Goal: Check status: Check status

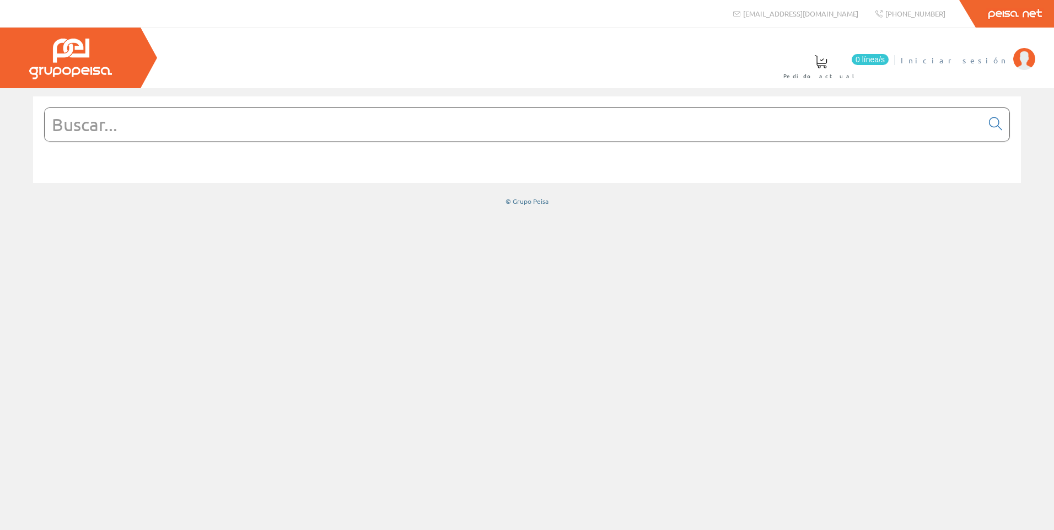
click at [986, 57] on span "Iniciar sesión" at bounding box center [954, 60] width 107 height 11
click at [669, 57] on div "0 línea/s Pedido actual Iniciar sesión" at bounding box center [527, 58] width 1054 height 61
click at [984, 57] on span "Iniciar sesión" at bounding box center [954, 60] width 107 height 11
click at [256, 128] on input "text" at bounding box center [514, 124] width 938 height 33
paste input "5210406400"
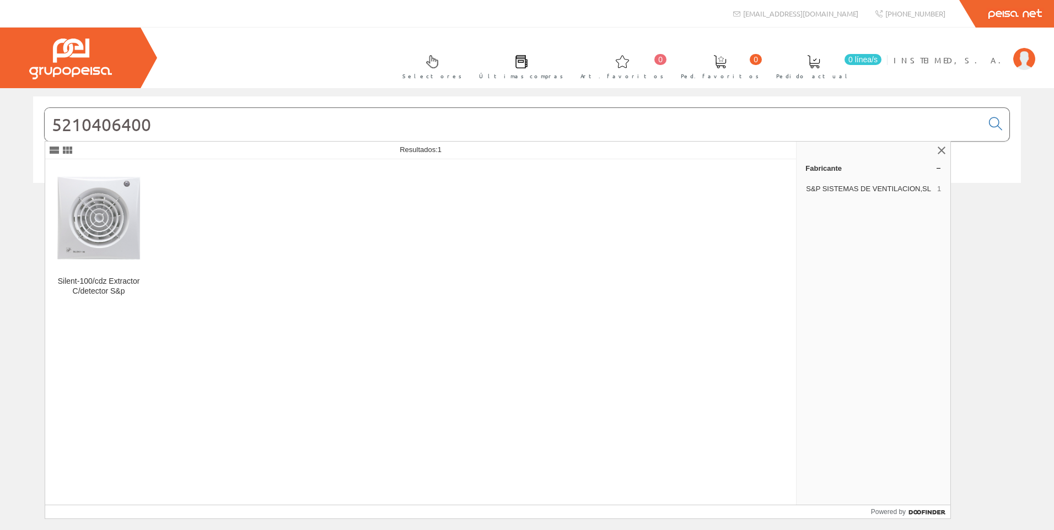
type input "5210406400"
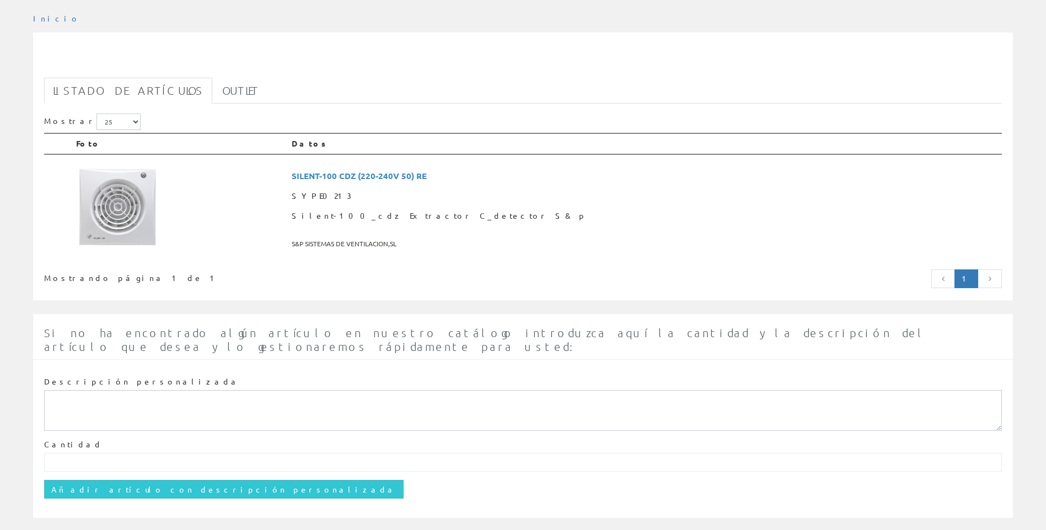
scroll to position [154, 0]
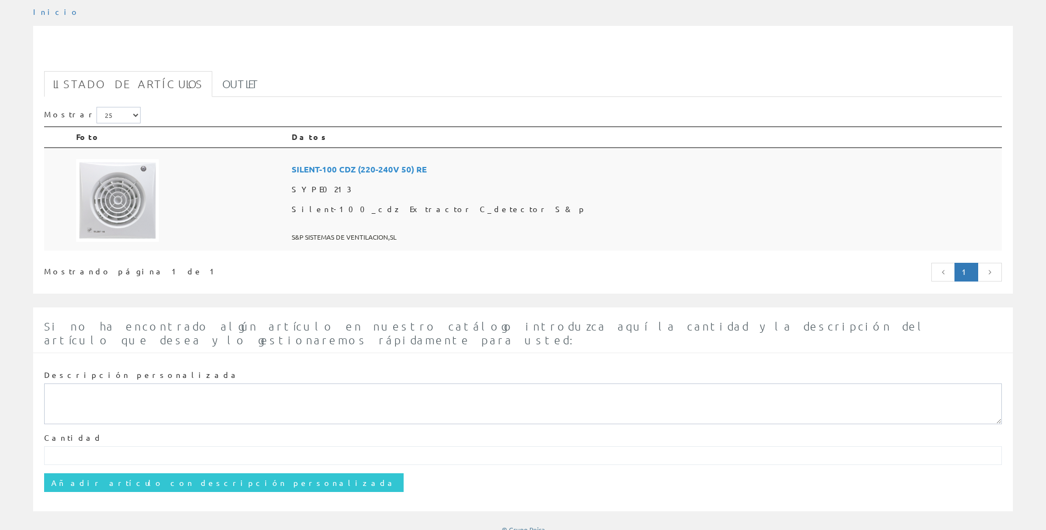
click at [483, 163] on span "SILENT-100 CDZ (220-240V 50) RE" at bounding box center [645, 169] width 706 height 20
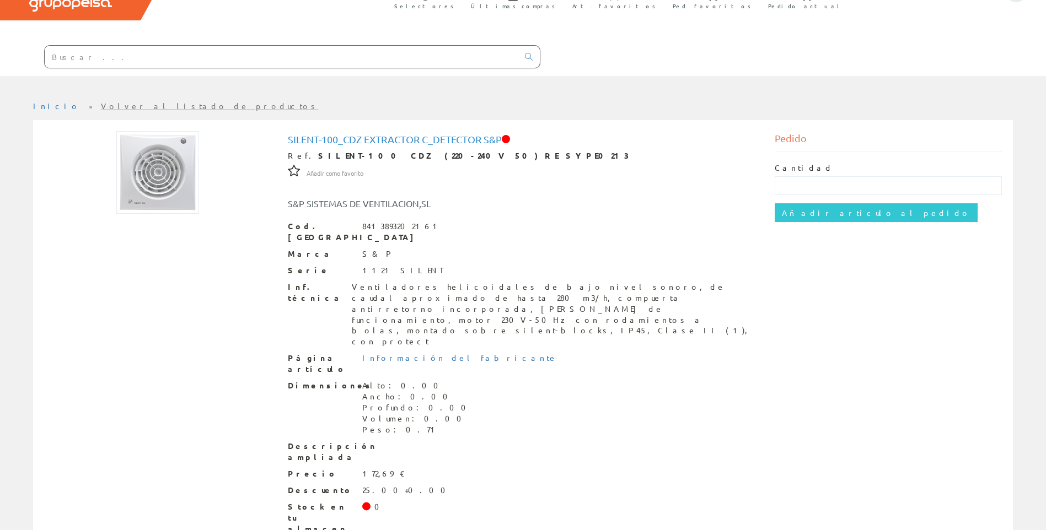
scroll to position [70, 0]
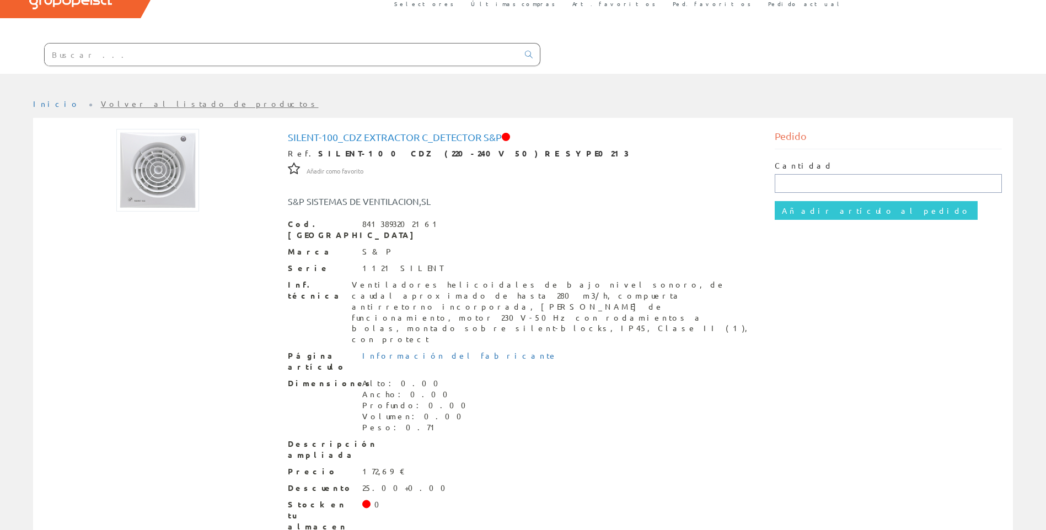
click at [811, 179] on input "text" at bounding box center [888, 183] width 227 height 19
type input "1"
click at [845, 207] on input "Añadir artículo al pedido" at bounding box center [876, 210] width 203 height 19
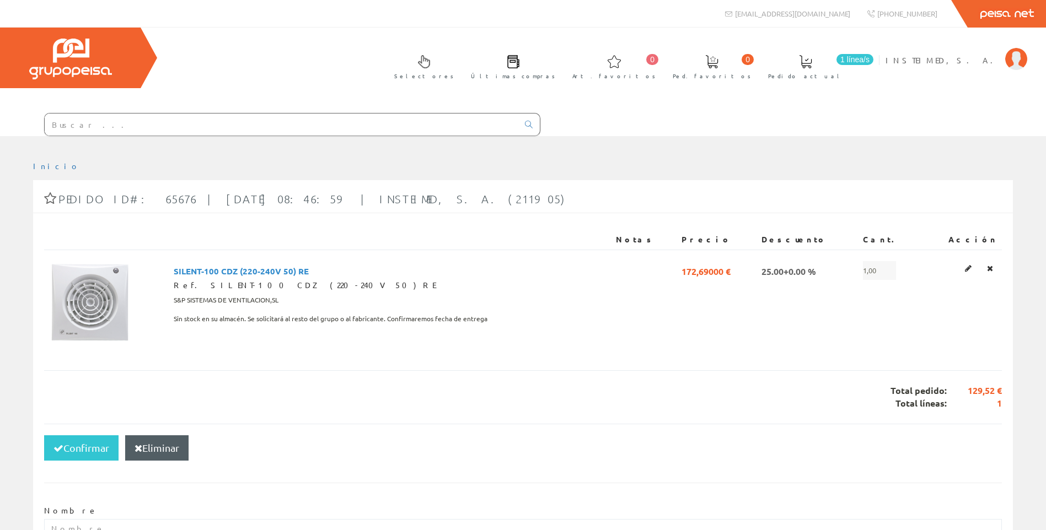
click at [876, 64] on link "1 línea/[GEOGRAPHIC_DATA] actual" at bounding box center [816, 66] width 119 height 40
click at [989, 269] on icon at bounding box center [990, 269] width 6 height 8
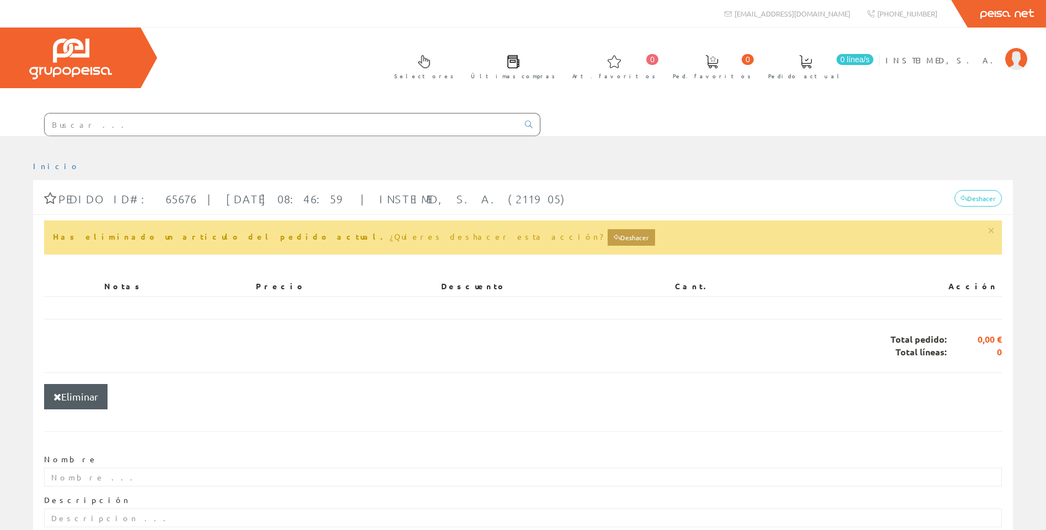
click at [661, 71] on link "0 Art. favoritos" at bounding box center [611, 66] width 100 height 40
click at [655, 74] on span "Art. favoritos" at bounding box center [613, 76] width 83 height 11
click at [621, 63] on span at bounding box center [613, 61] width 13 height 13
click at [555, 73] on span "Últimas compras" at bounding box center [513, 76] width 84 height 11
click at [520, 58] on span at bounding box center [513, 61] width 13 height 13
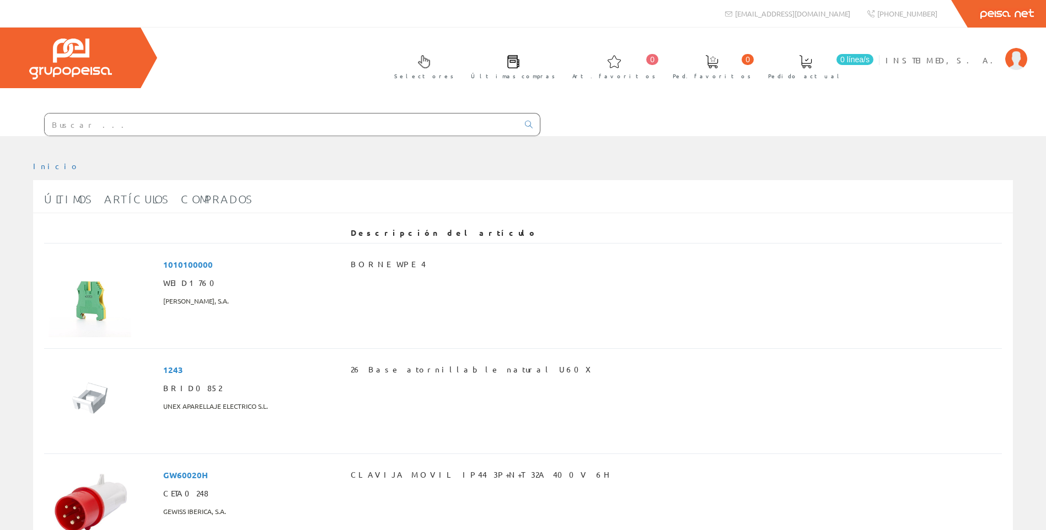
click at [561, 71] on link "Últimas compras" at bounding box center [510, 66] width 101 height 40
click at [44, 167] on link "Inicio" at bounding box center [56, 166] width 47 height 10
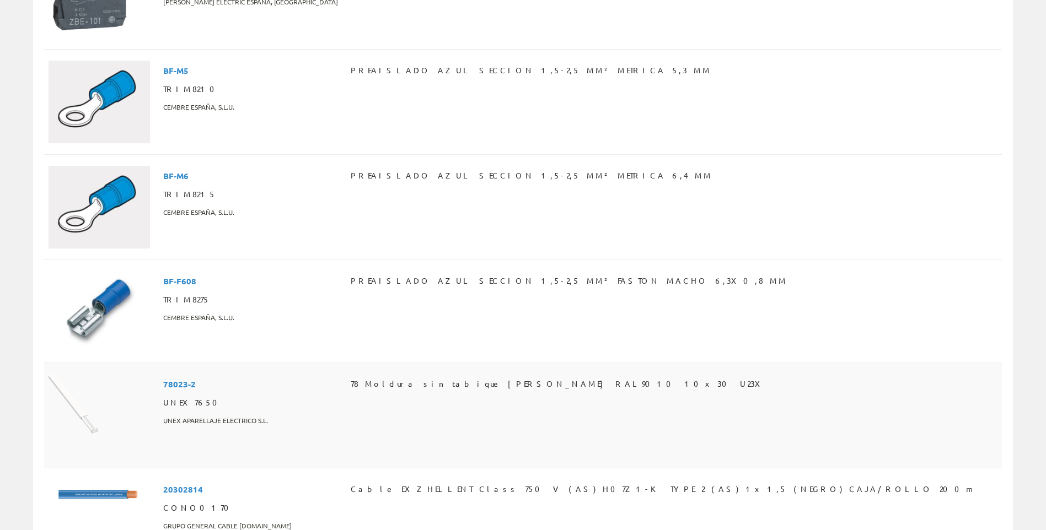
scroll to position [1543, 0]
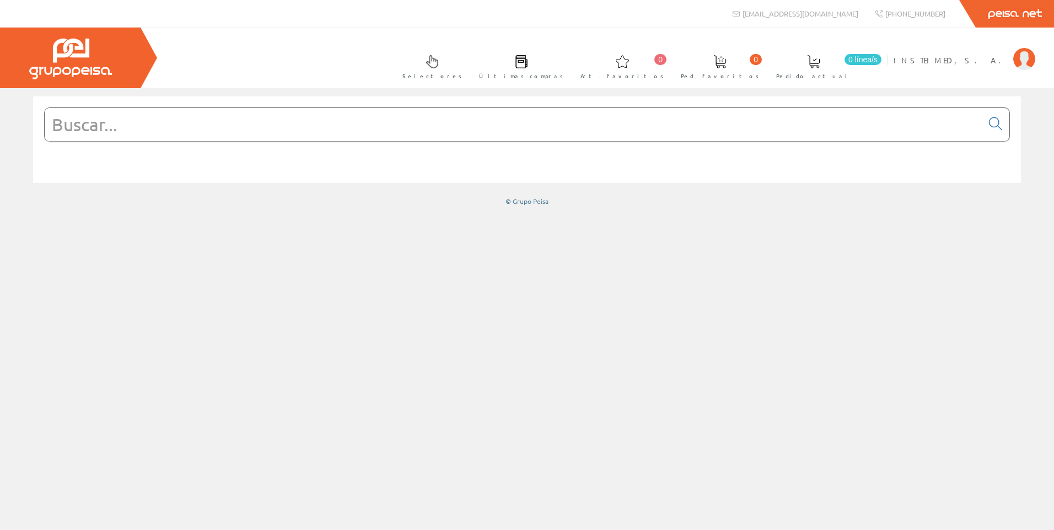
click at [820, 65] on span at bounding box center [813, 61] width 13 height 13
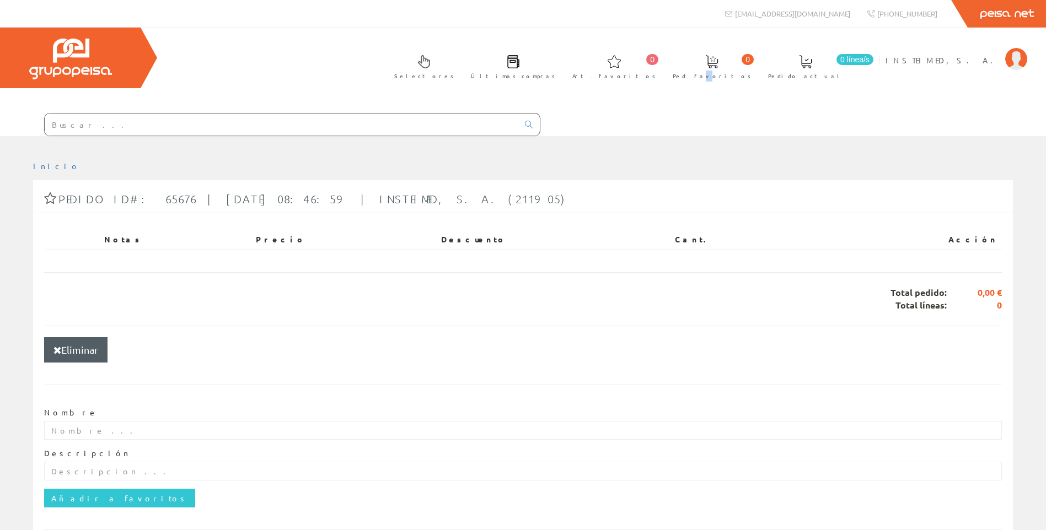
click at [751, 77] on span "Ped. favoritos" at bounding box center [712, 76] width 78 height 11
drag, startPoint x: 831, startPoint y: 77, endPoint x: 831, endPoint y: 68, distance: 8.8
click at [756, 68] on link "0 Ped. favoritos" at bounding box center [708, 66] width 95 height 40
click at [718, 61] on span at bounding box center [711, 61] width 13 height 13
click at [967, 58] on span "INSTEIMED, S. A." at bounding box center [942, 60] width 114 height 11
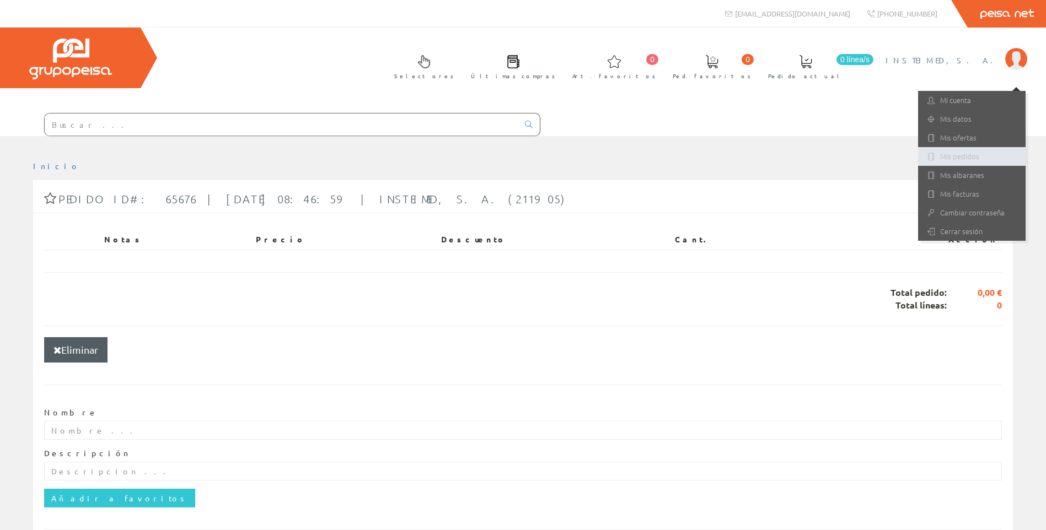
click at [965, 155] on link "Mis pedidos" at bounding box center [971, 156] width 107 height 19
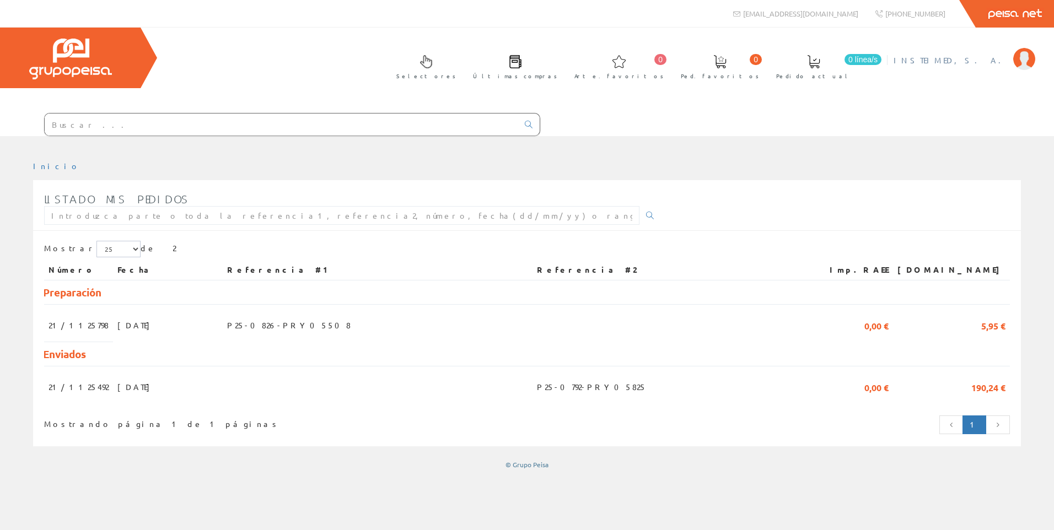
click at [997, 55] on span "INSTEIMED, S. A." at bounding box center [951, 60] width 114 height 11
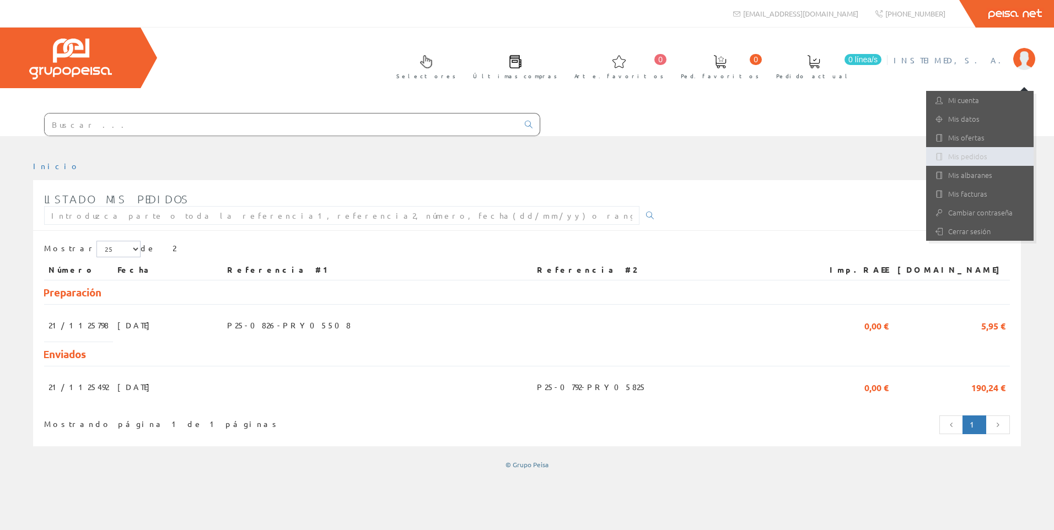
click at [954, 156] on font "Mis pedidos" at bounding box center [967, 156] width 39 height 10
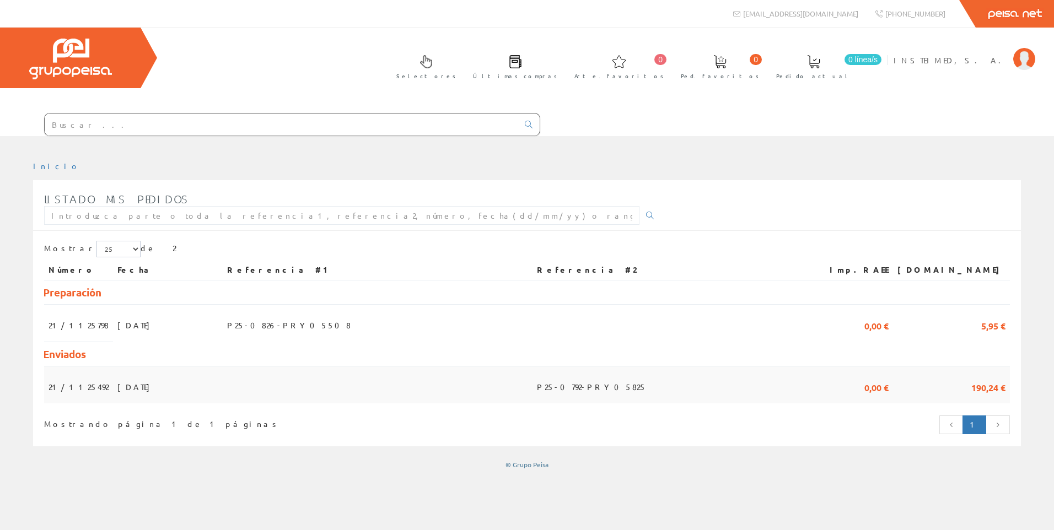
click at [100, 384] on td "21/1125492" at bounding box center [78, 384] width 69 height 37
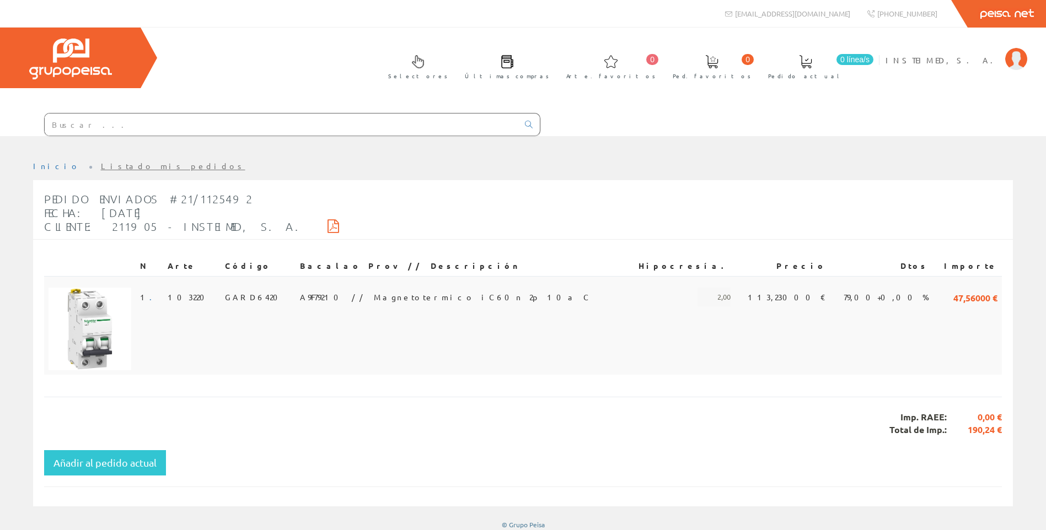
click at [329, 288] on span "A9F79210 // Magnetotermico iC60n 2p 10a C" at bounding box center [445, 297] width 291 height 19
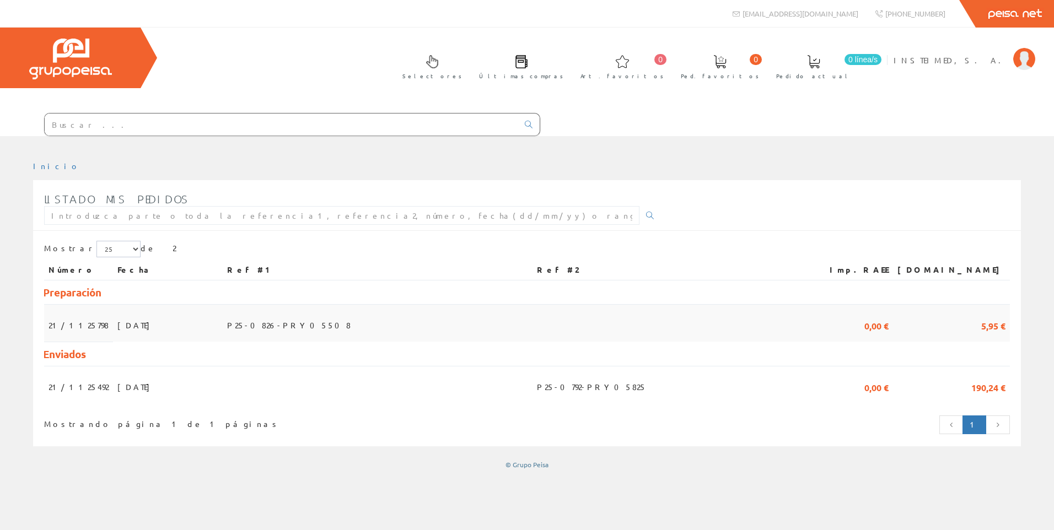
click at [63, 327] on span "21/1125798" at bounding box center [79, 325] width 60 height 19
click at [247, 304] on table "Número Fecha Ref #1 Ref #2 Imp.RAEE [DOMAIN_NAME] Preparación 21/1125798 [DATE]…" at bounding box center [527, 331] width 966 height 143
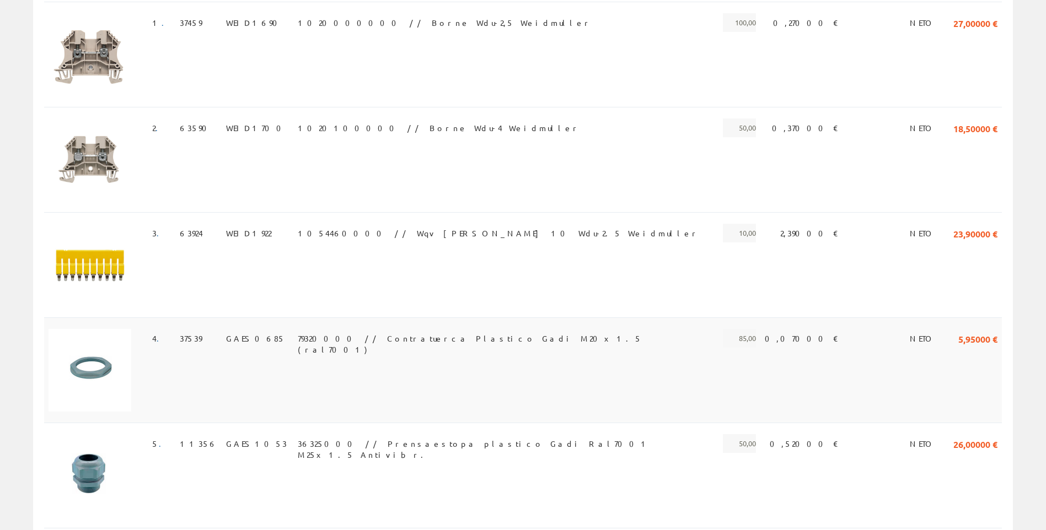
scroll to position [276, 0]
click at [370, 241] on td "1054460000 // Wqv Puente 10 Wdu-2.5 Weidmuller" at bounding box center [503, 263] width 420 height 105
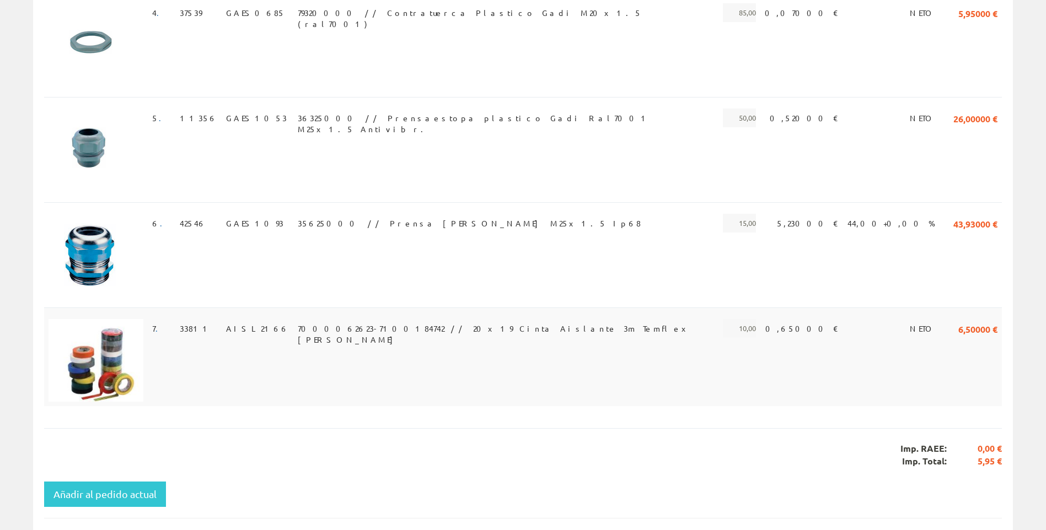
scroll to position [606, 0]
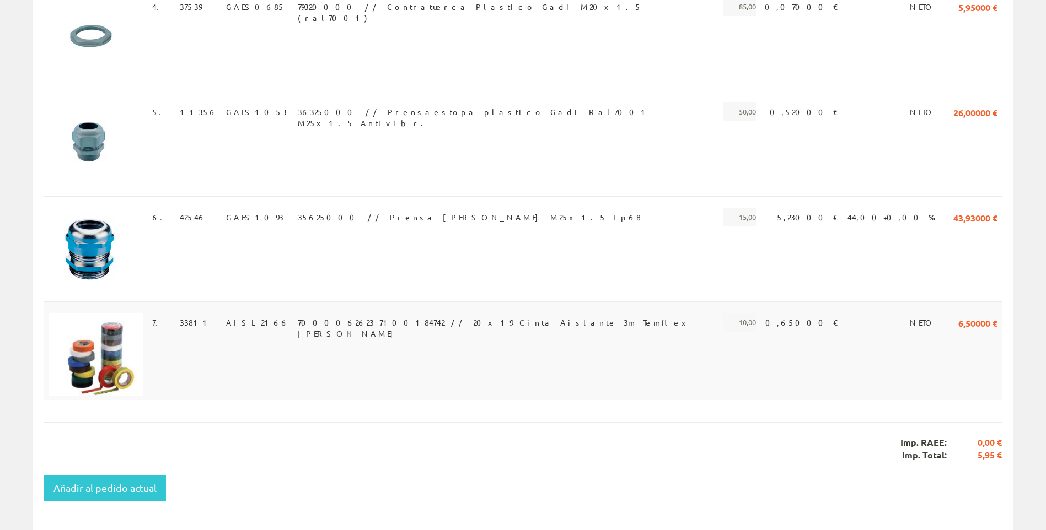
click at [400, 332] on td "7000062623-7100184742 // 20x19 Cinta Aislante 3m Temflex [PERSON_NAME]" at bounding box center [503, 351] width 420 height 99
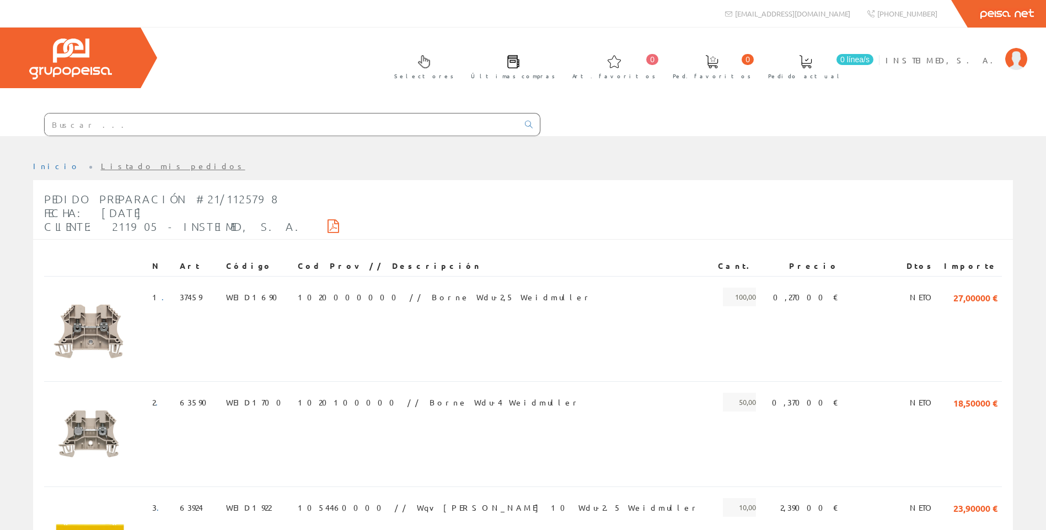
scroll to position [606, 0]
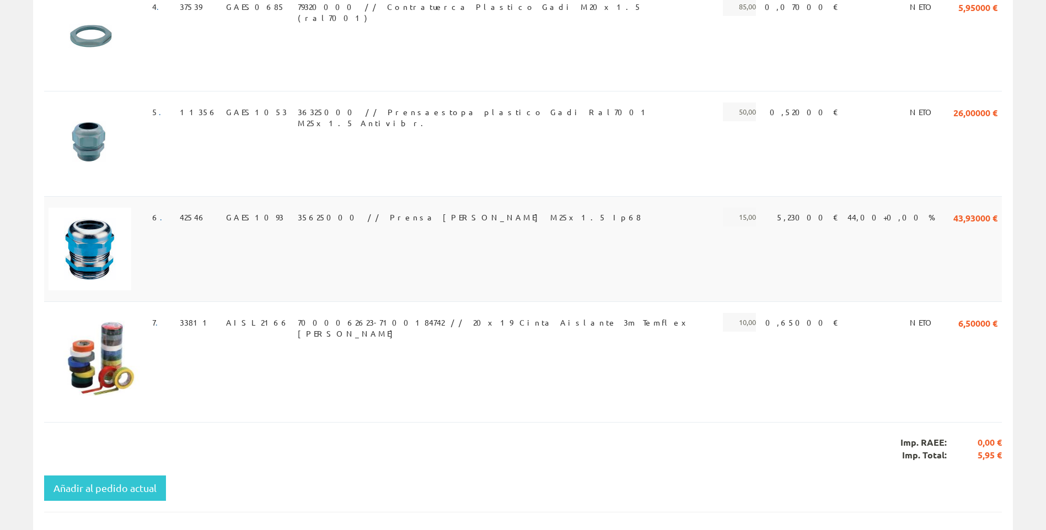
click at [210, 218] on td "42546" at bounding box center [198, 248] width 46 height 105
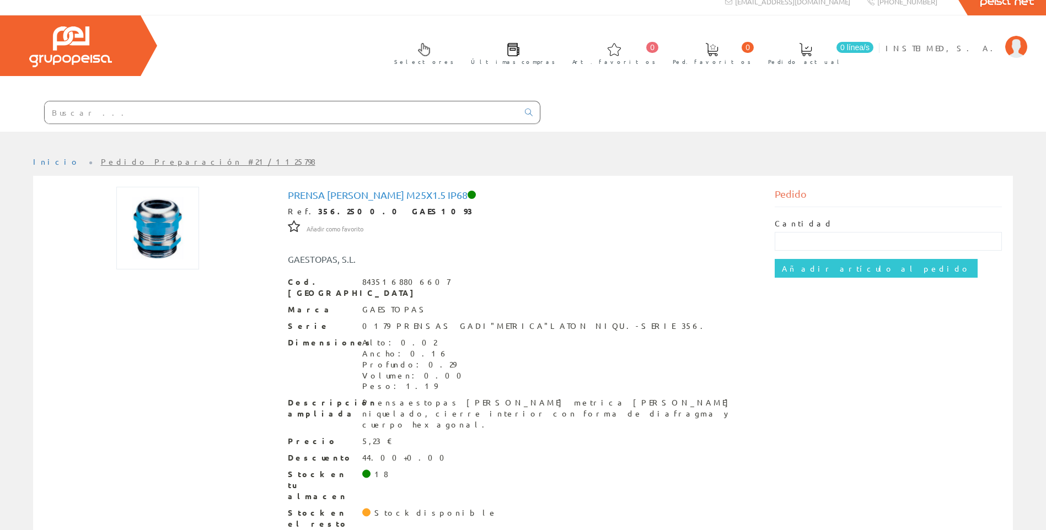
scroll to position [15, 0]
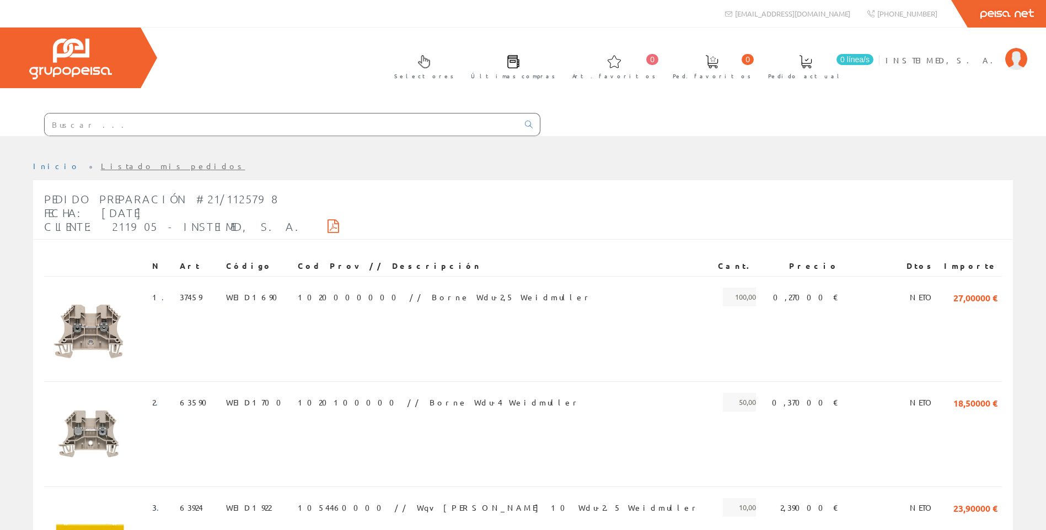
scroll to position [606, 0]
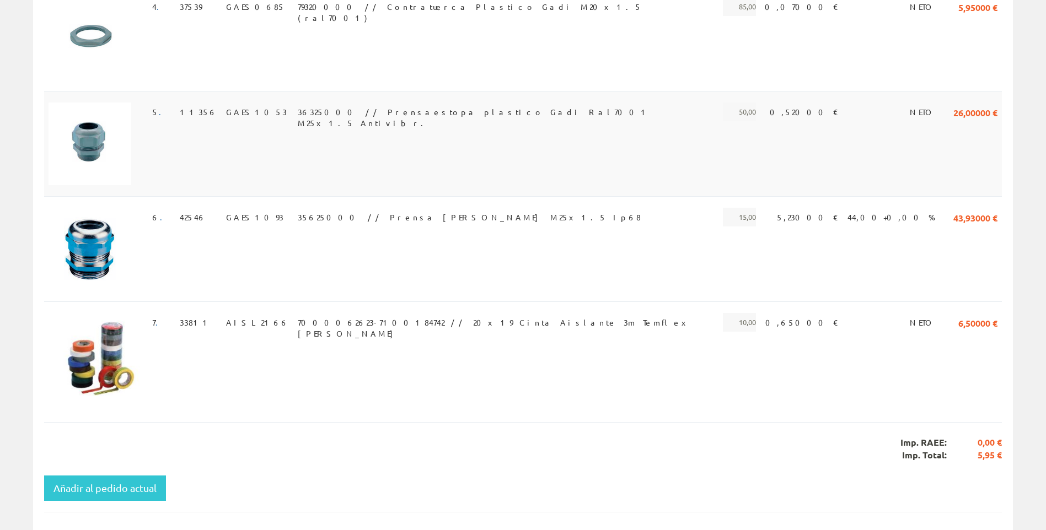
click at [220, 136] on td "11356" at bounding box center [198, 143] width 46 height 105
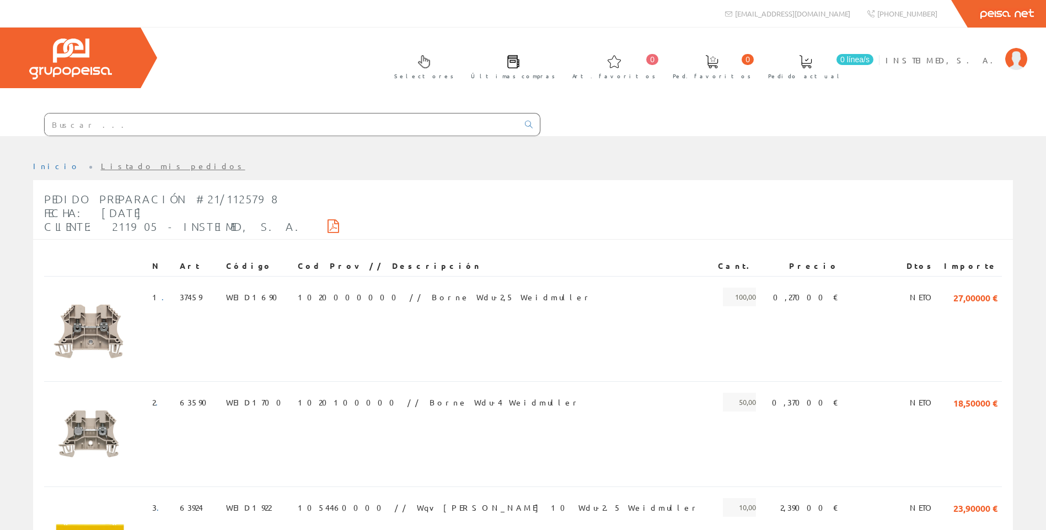
click at [73, 53] on img at bounding box center [70, 59] width 83 height 41
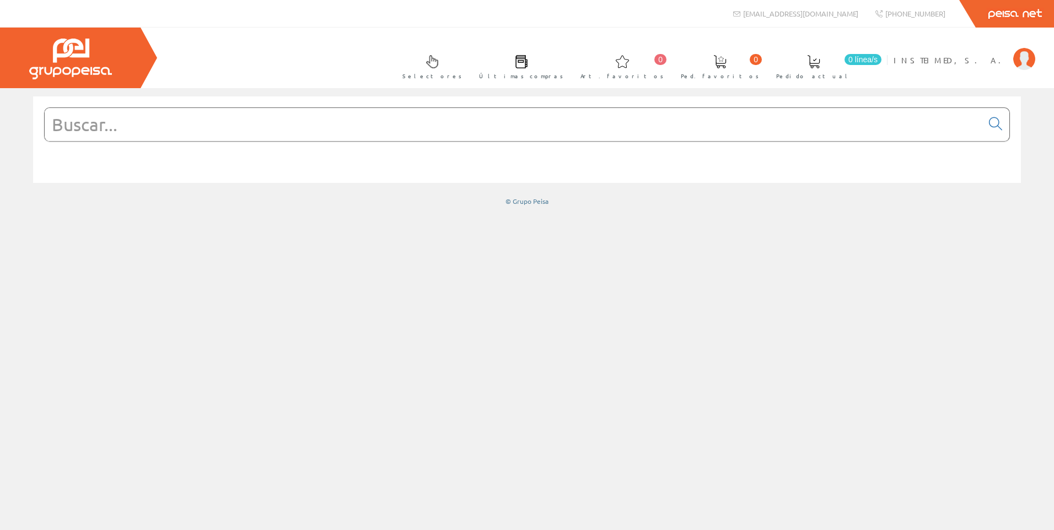
click at [467, 69] on link "Selectores" at bounding box center [429, 66] width 76 height 40
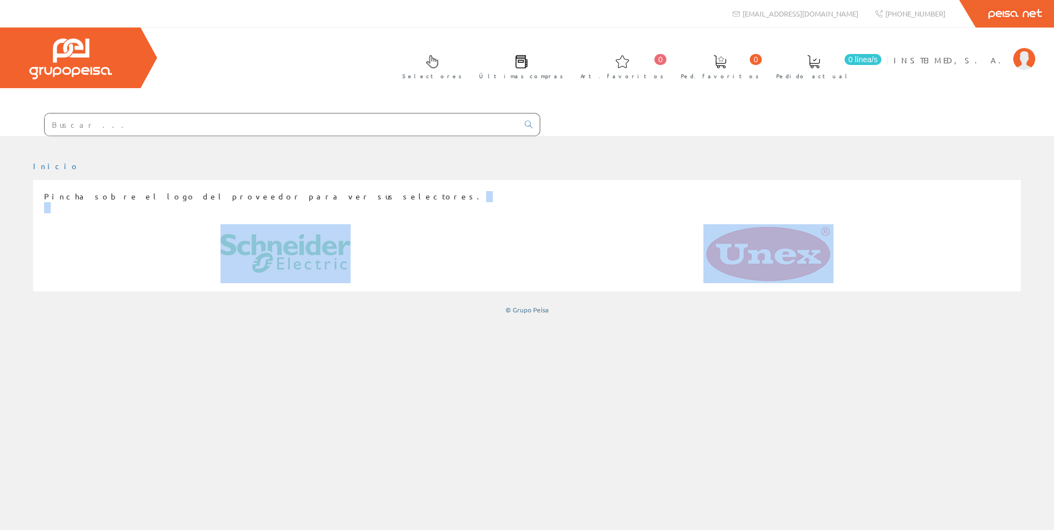
click at [626, 215] on div "Pincha sobre el logo del proveedor para ver sus selectores." at bounding box center [527, 237] width 966 height 92
drag, startPoint x: 465, startPoint y: 234, endPoint x: 479, endPoint y: 234, distance: 13.8
click at [467, 234] on div at bounding box center [285, 253] width 483 height 59
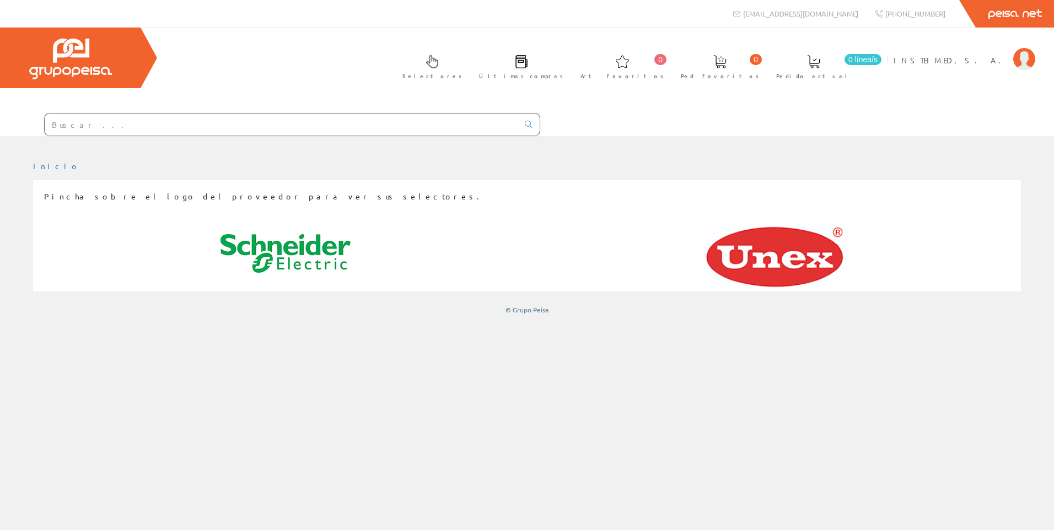
click at [750, 243] on img at bounding box center [774, 256] width 143 height 65
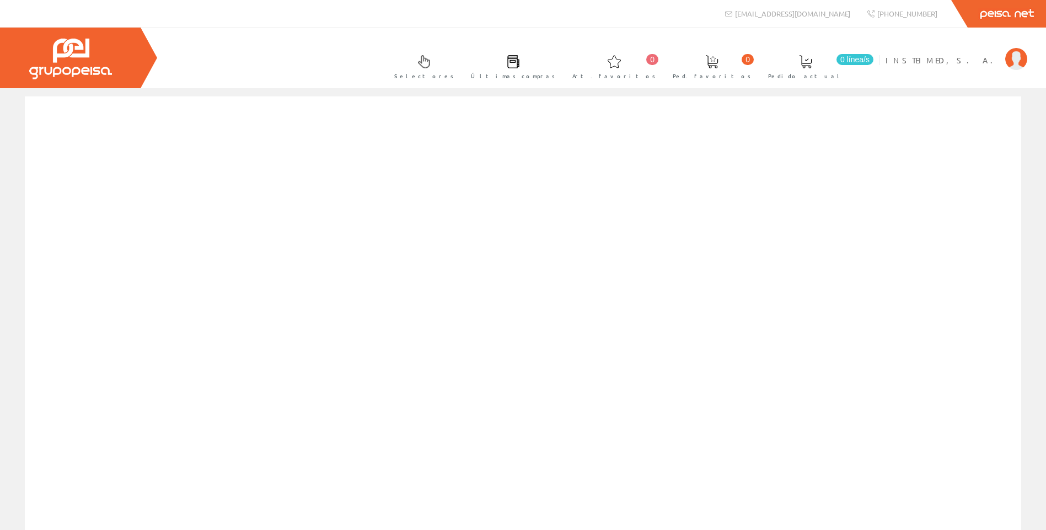
click at [106, 53] on img at bounding box center [70, 59] width 83 height 41
